Goal: Information Seeking & Learning: Learn about a topic

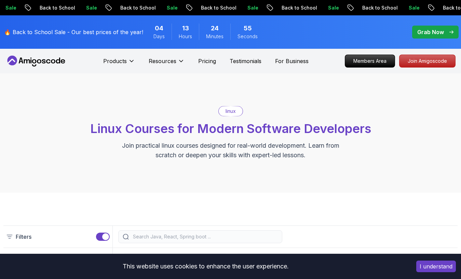
click at [59, 61] on icon at bounding box center [58, 61] width 4 height 6
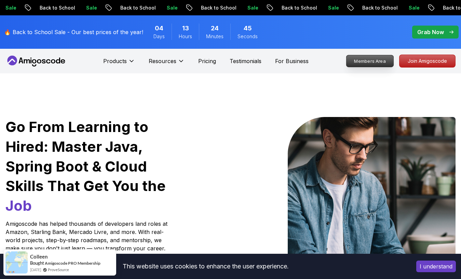
click at [376, 63] on p "Members Area" at bounding box center [369, 61] width 47 height 12
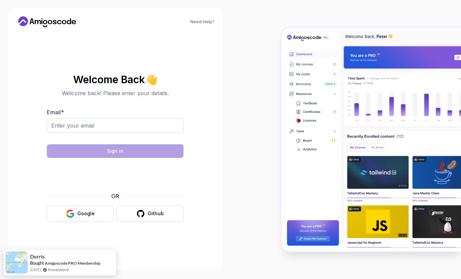
click at [58, 20] on icon at bounding box center [46, 21] width 61 height 11
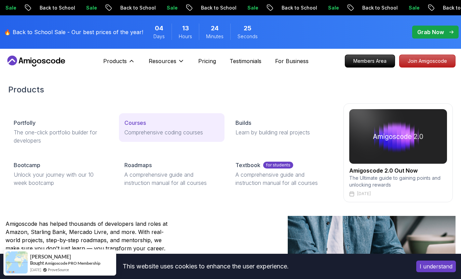
click at [134, 123] on p "Courses" at bounding box center [135, 123] width 22 height 8
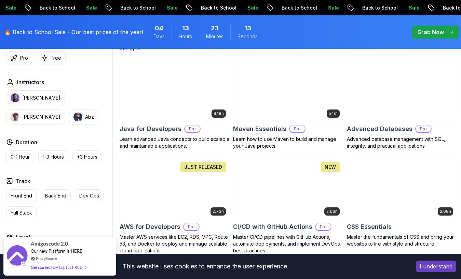
scroll to position [451, 0]
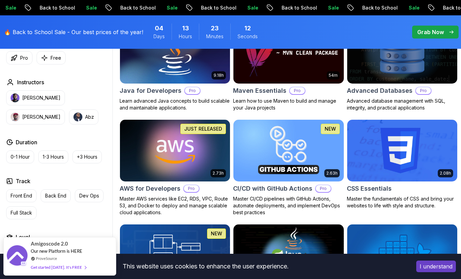
click at [197, 176] on img at bounding box center [174, 151] width 115 height 65
